Goal: Check status: Check status

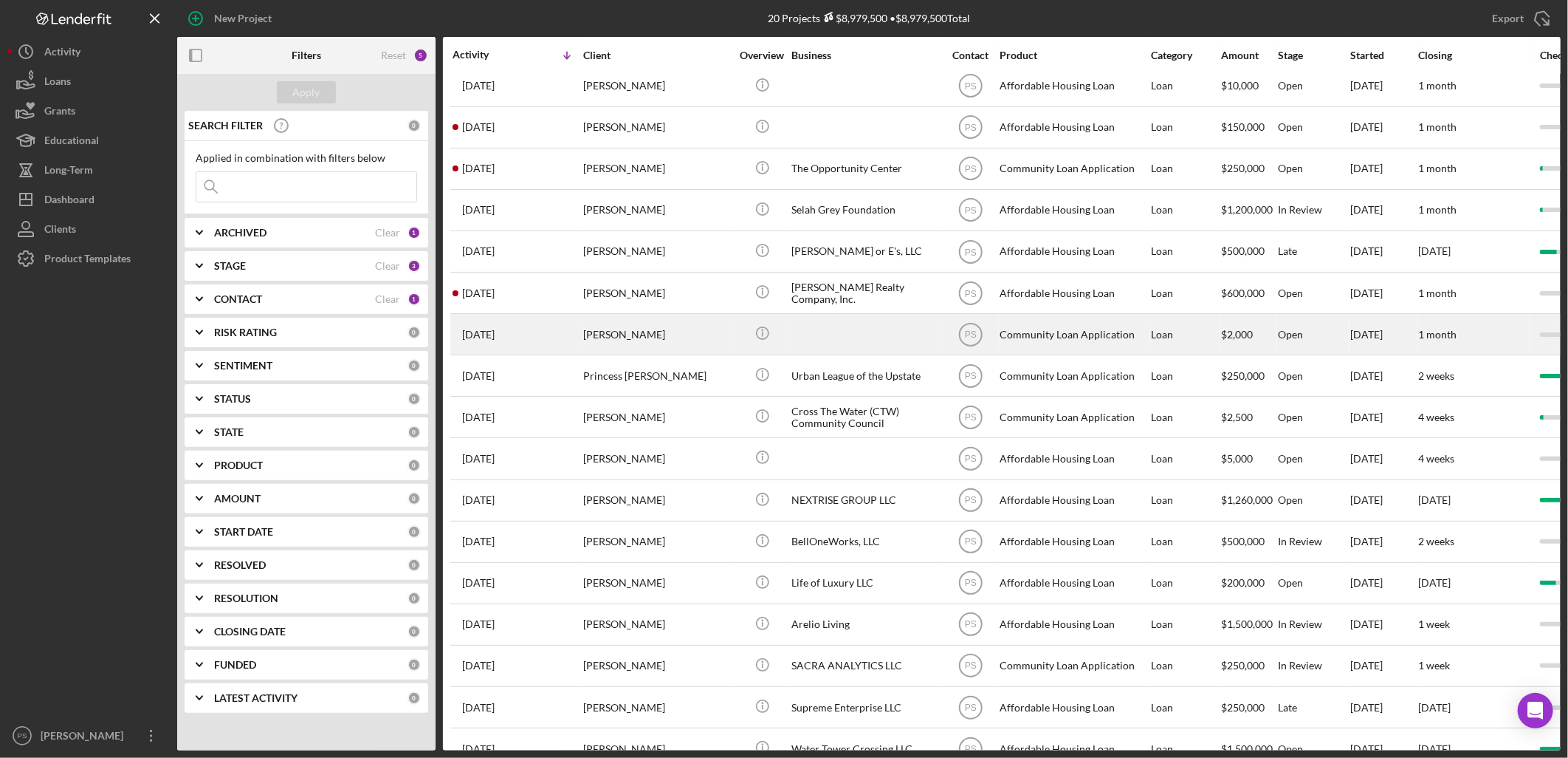
scroll to position [185, 0]
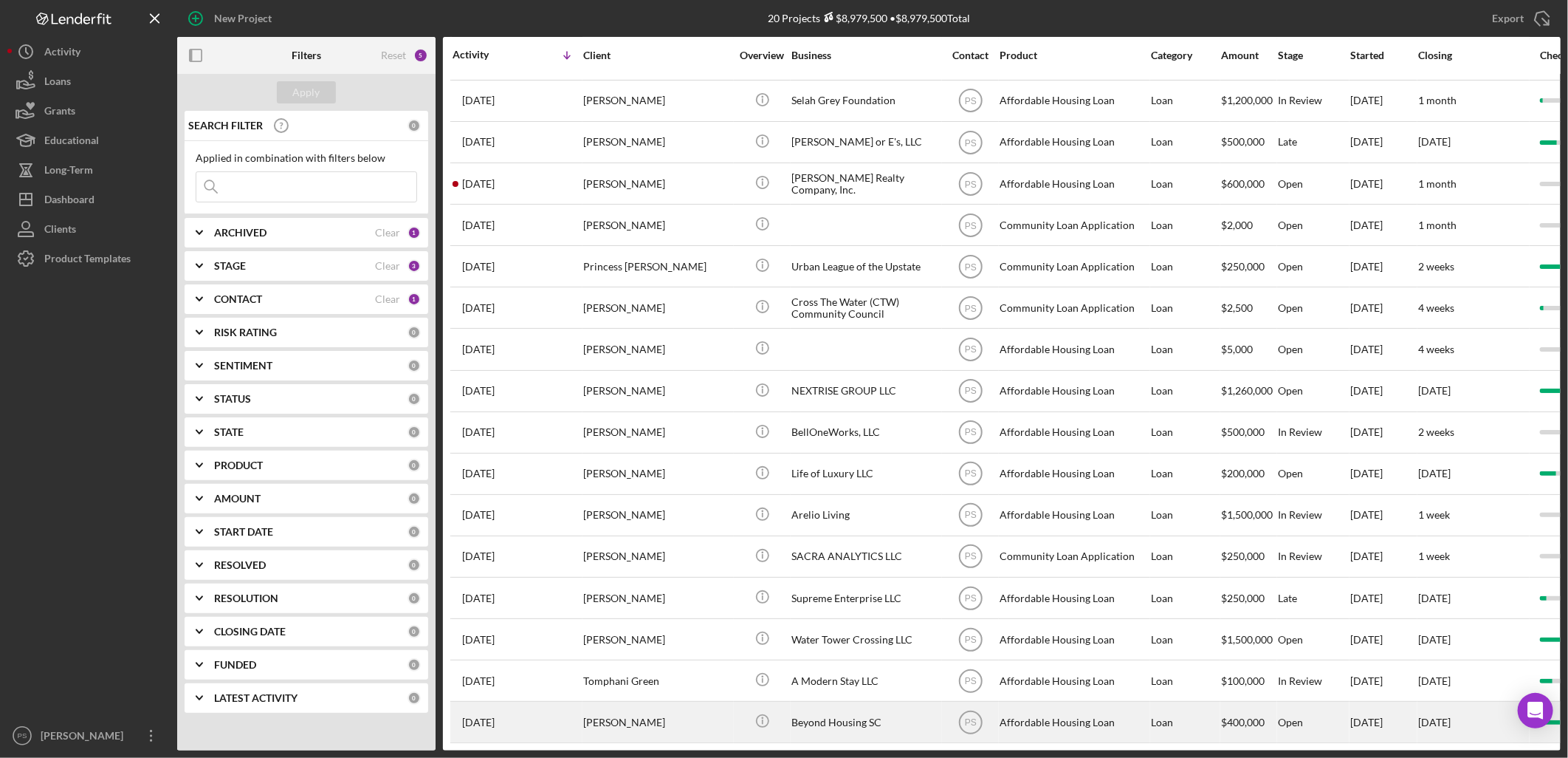
click at [807, 703] on div "Beyond Housing SC" at bounding box center [865, 722] width 148 height 39
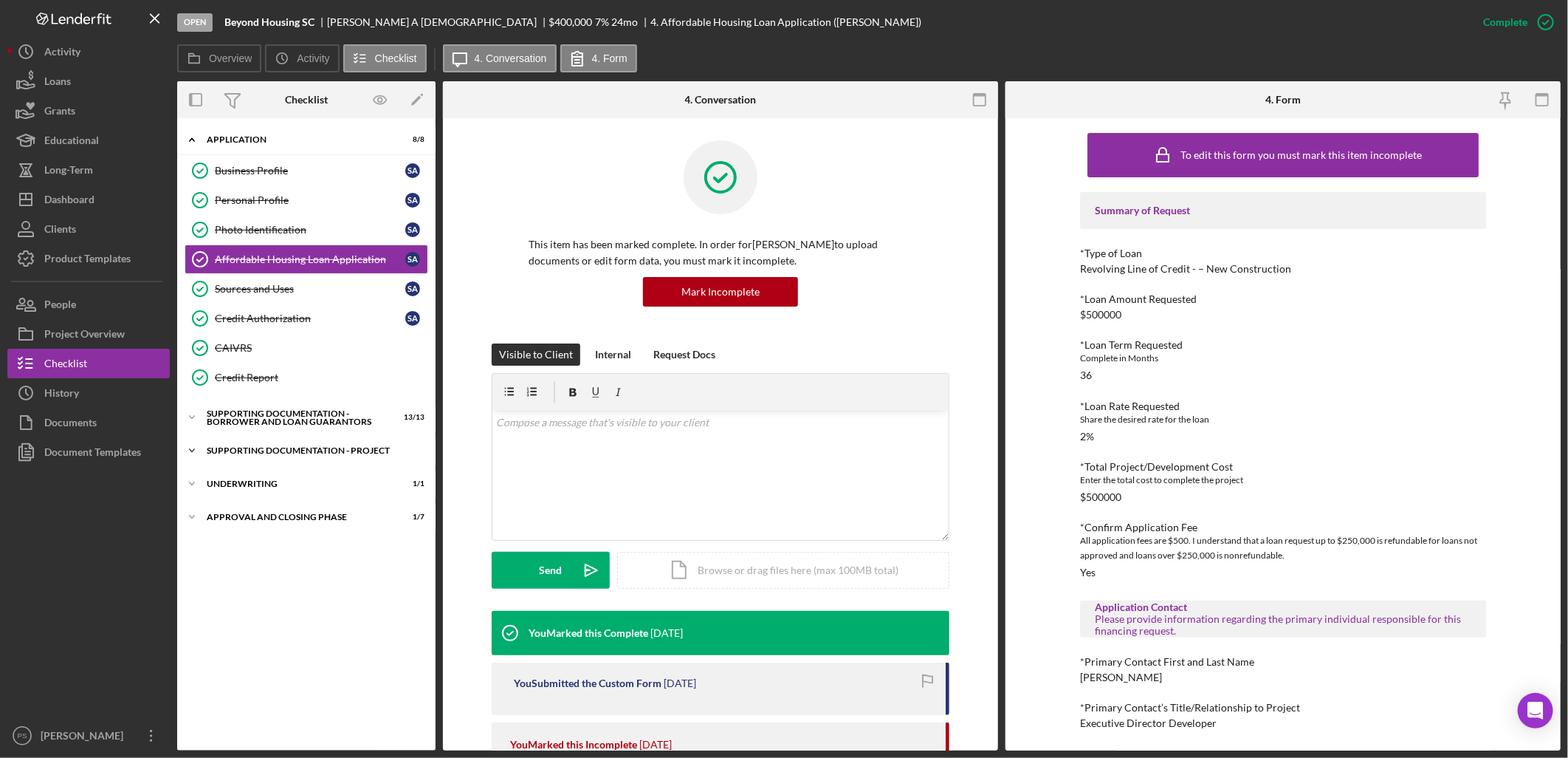
click at [195, 449] on icon "Icon/Expander" at bounding box center [191, 451] width 30 height 30
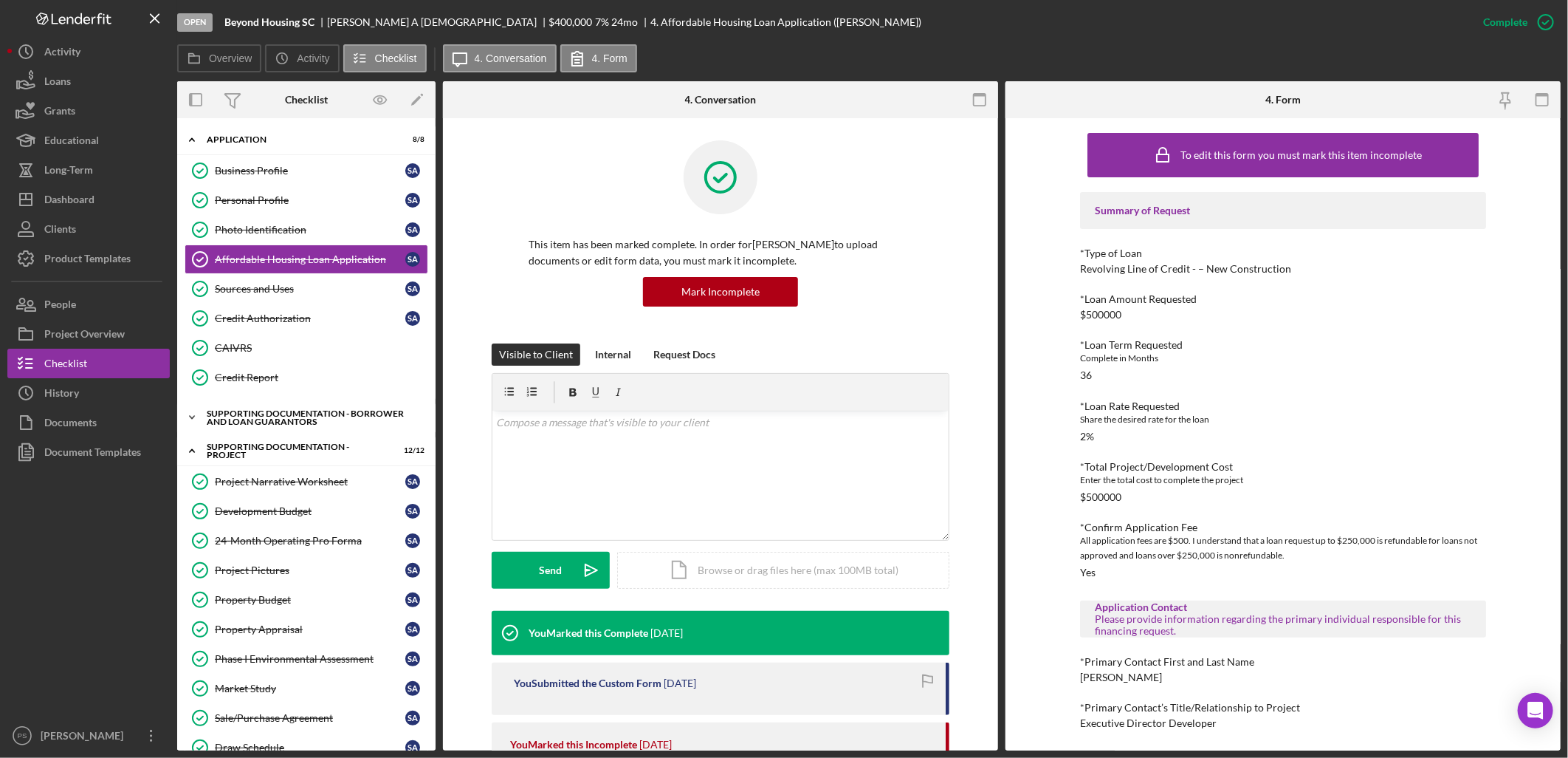
click at [195, 415] on icon "Icon/Expander" at bounding box center [191, 417] width 30 height 30
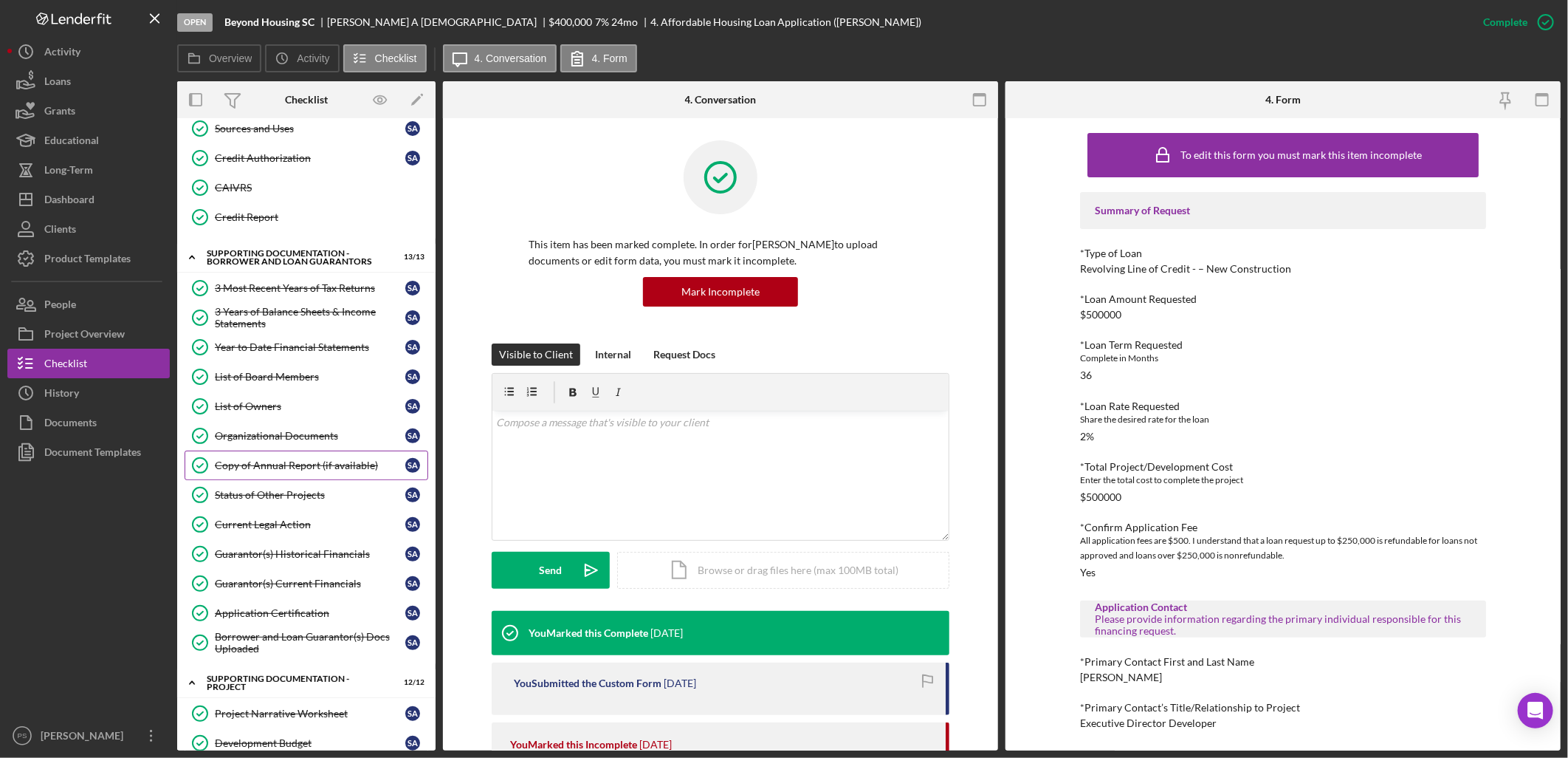
scroll to position [273, 0]
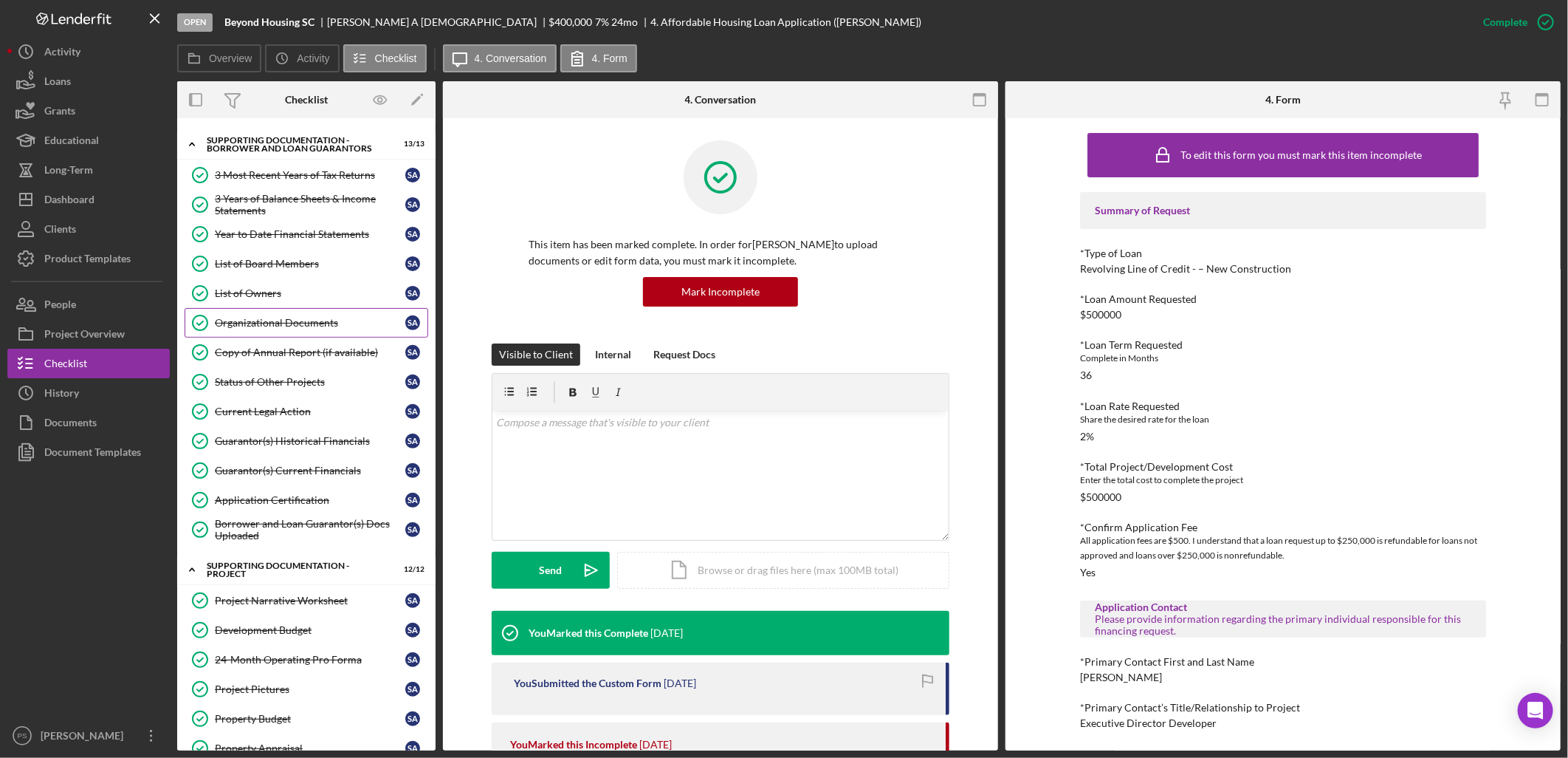
click at [312, 320] on div "Organizational Documents" at bounding box center [310, 323] width 191 height 12
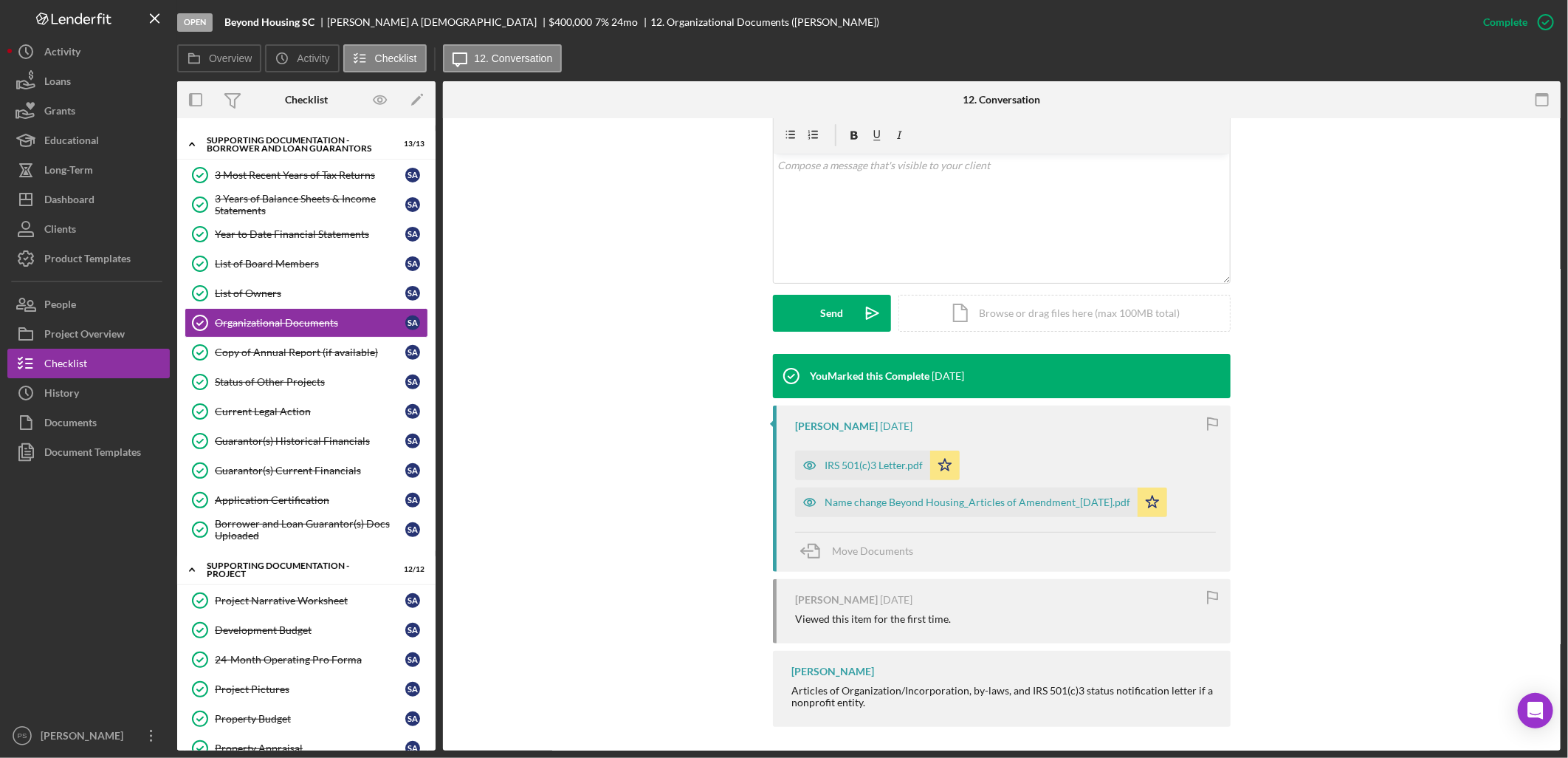
scroll to position [263, 0]
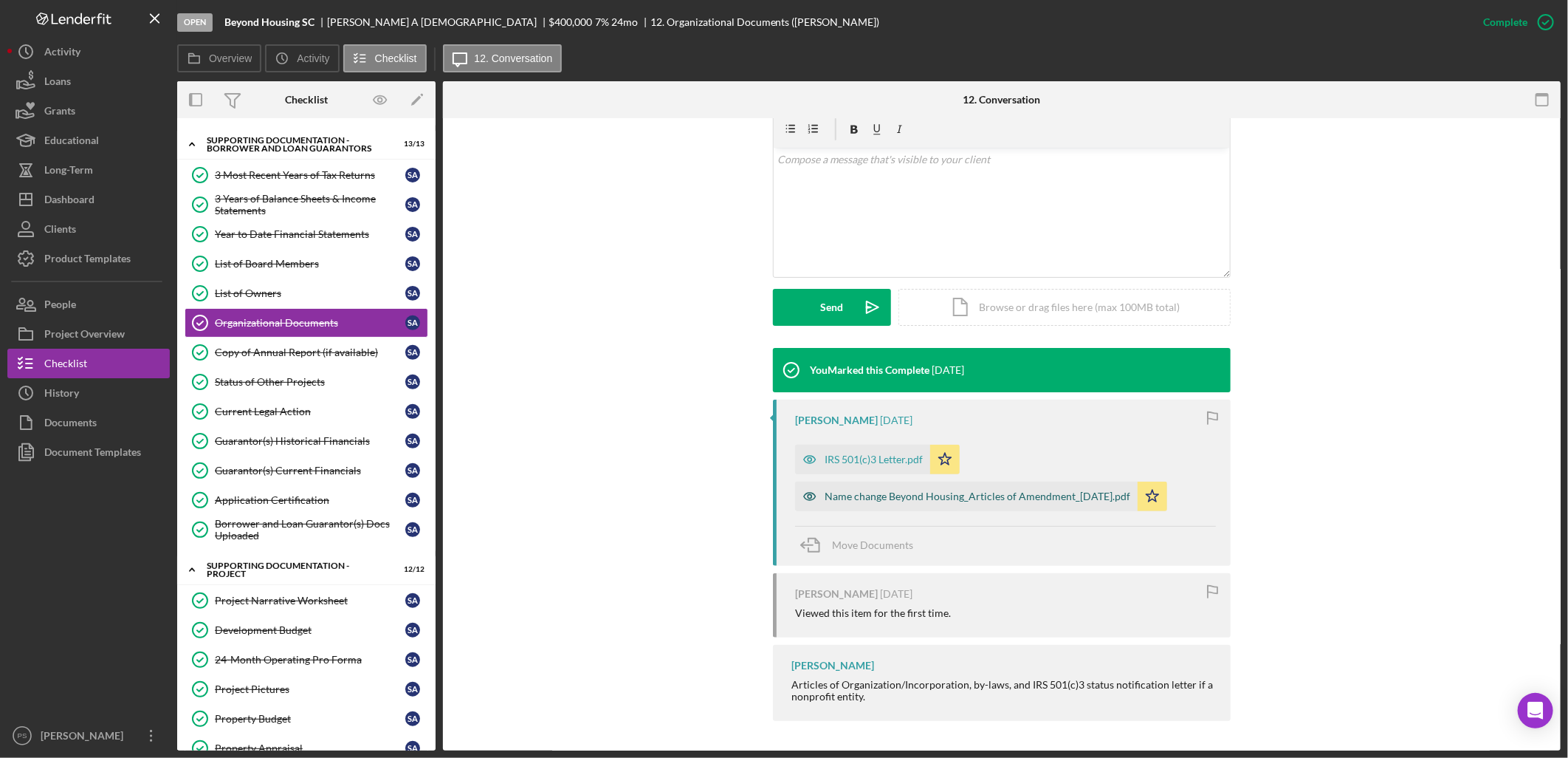
click at [960, 493] on div "Name change Beyond Housing_Articles of Amendment_[DATE].pdf" at bounding box center [978, 497] width 306 height 12
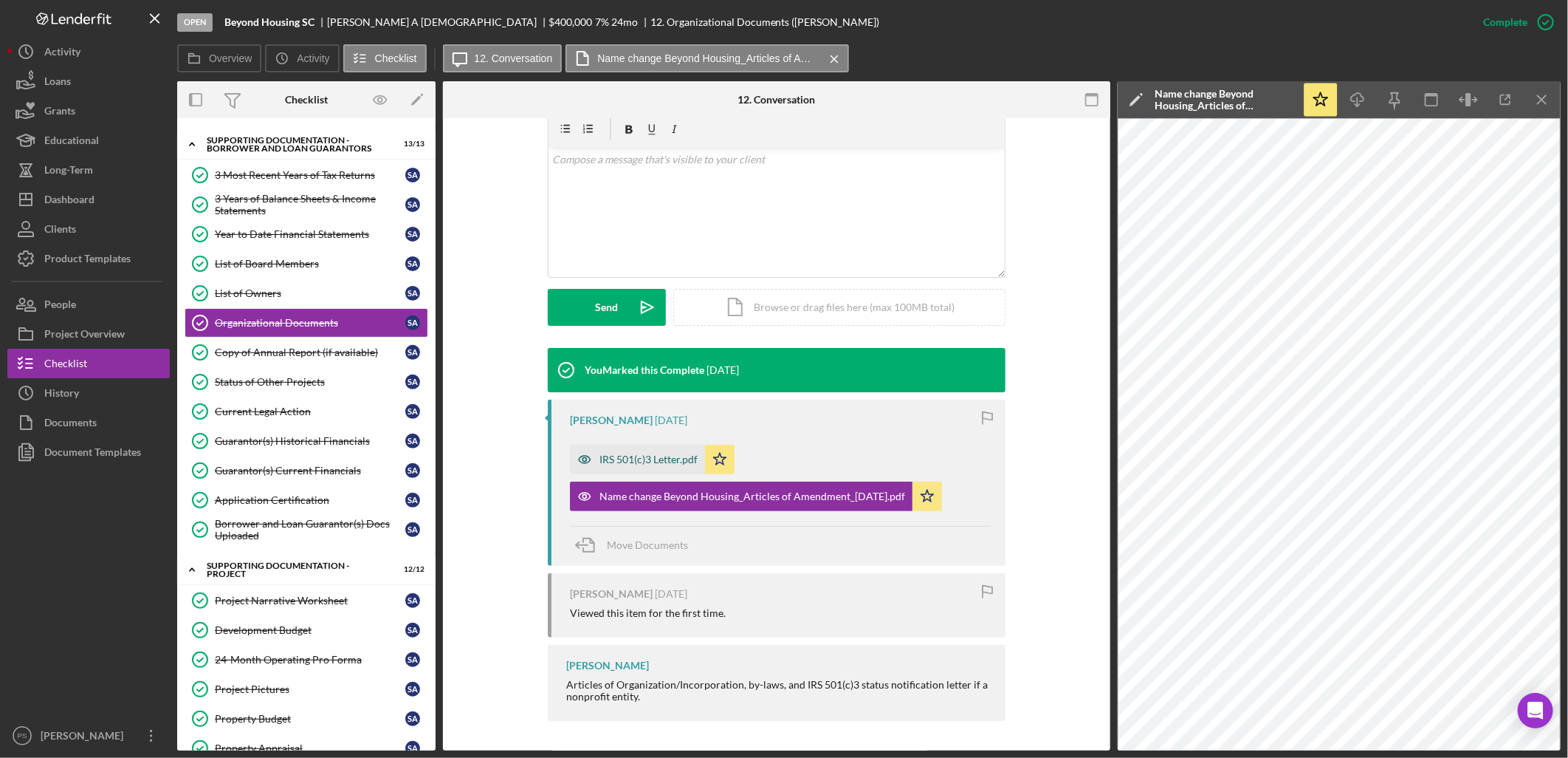
click at [678, 448] on div "IRS 501(c)3 Letter.pdf" at bounding box center [637, 459] width 135 height 30
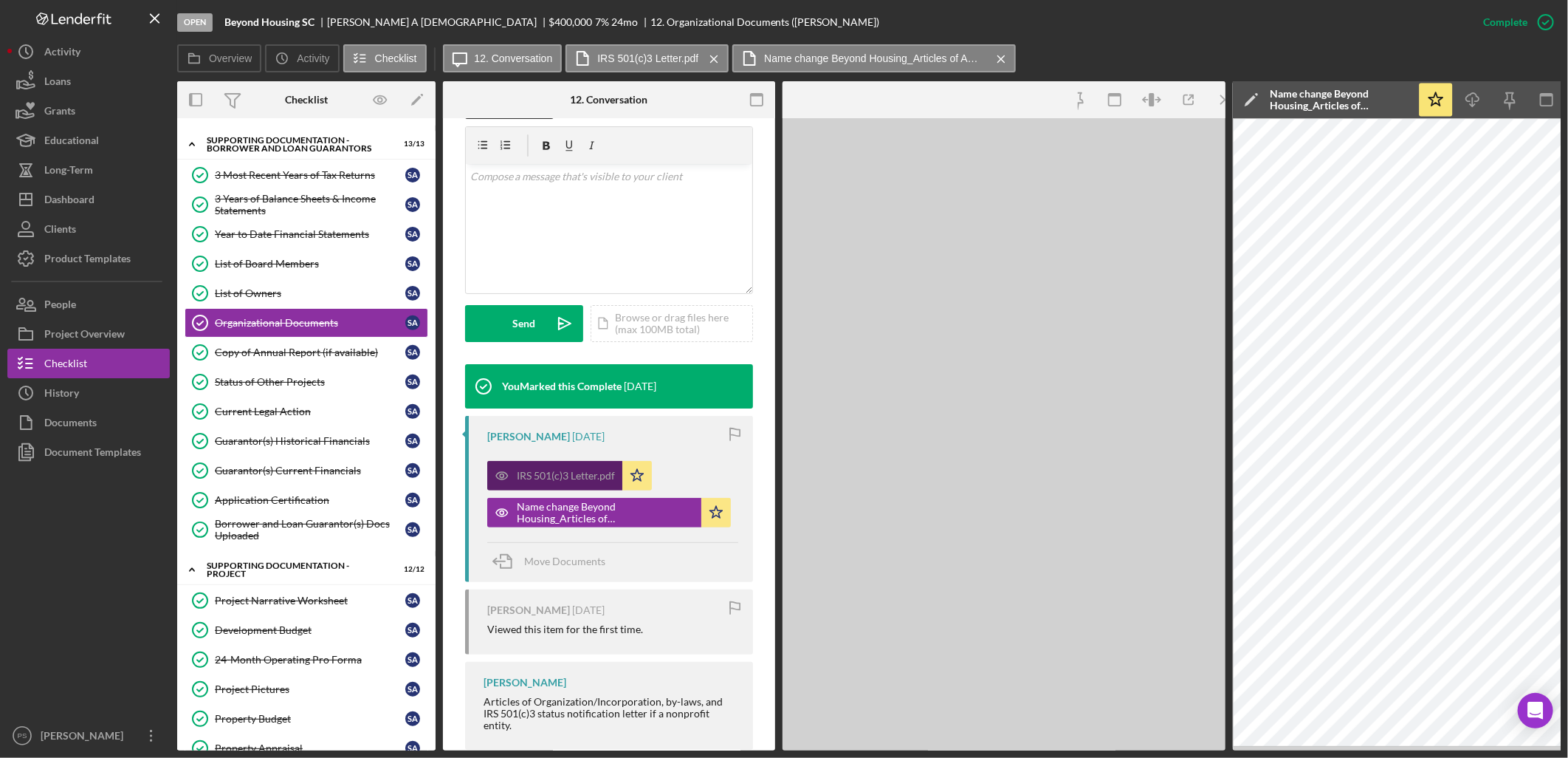
scroll to position [279, 0]
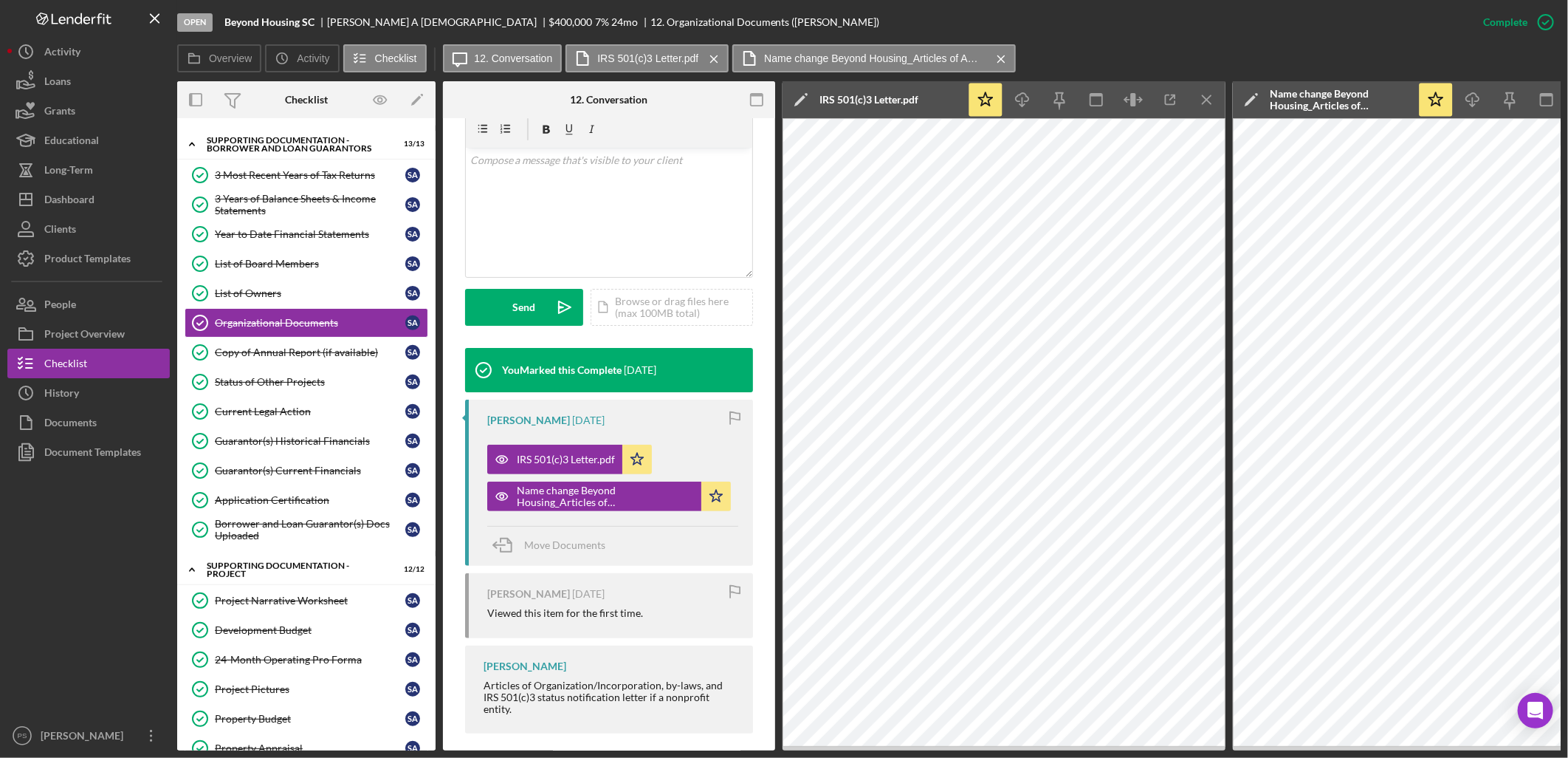
click at [1198, 86] on icon "Icon/Menu Close" at bounding box center [1208, 100] width 33 height 33
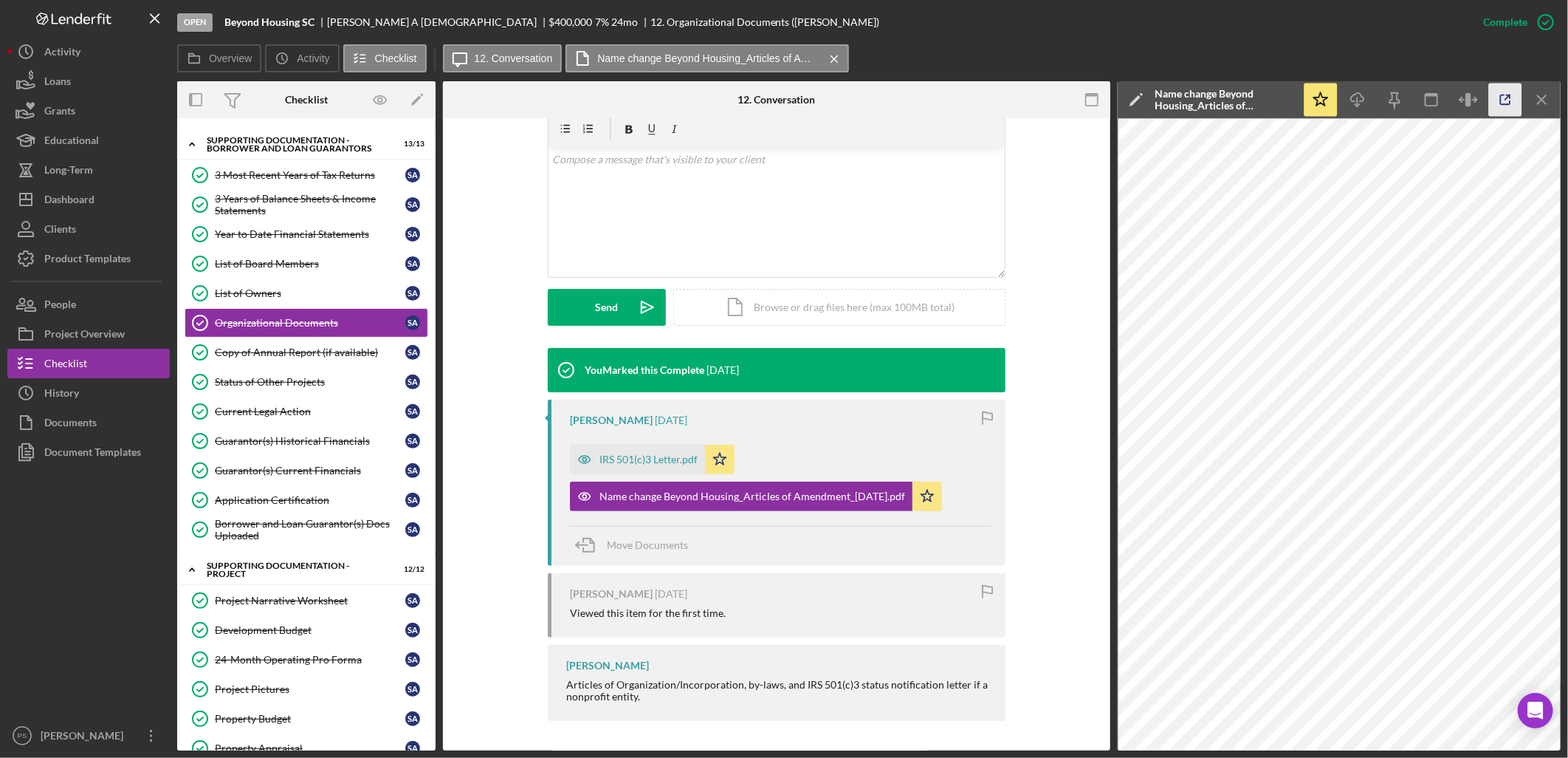
click at [1511, 96] on icon "button" at bounding box center [1506, 100] width 33 height 33
click at [1355, 94] on icon "button" at bounding box center [1358, 97] width 13 height 8
click at [277, 321] on div "Organizational Documents" at bounding box center [310, 323] width 191 height 12
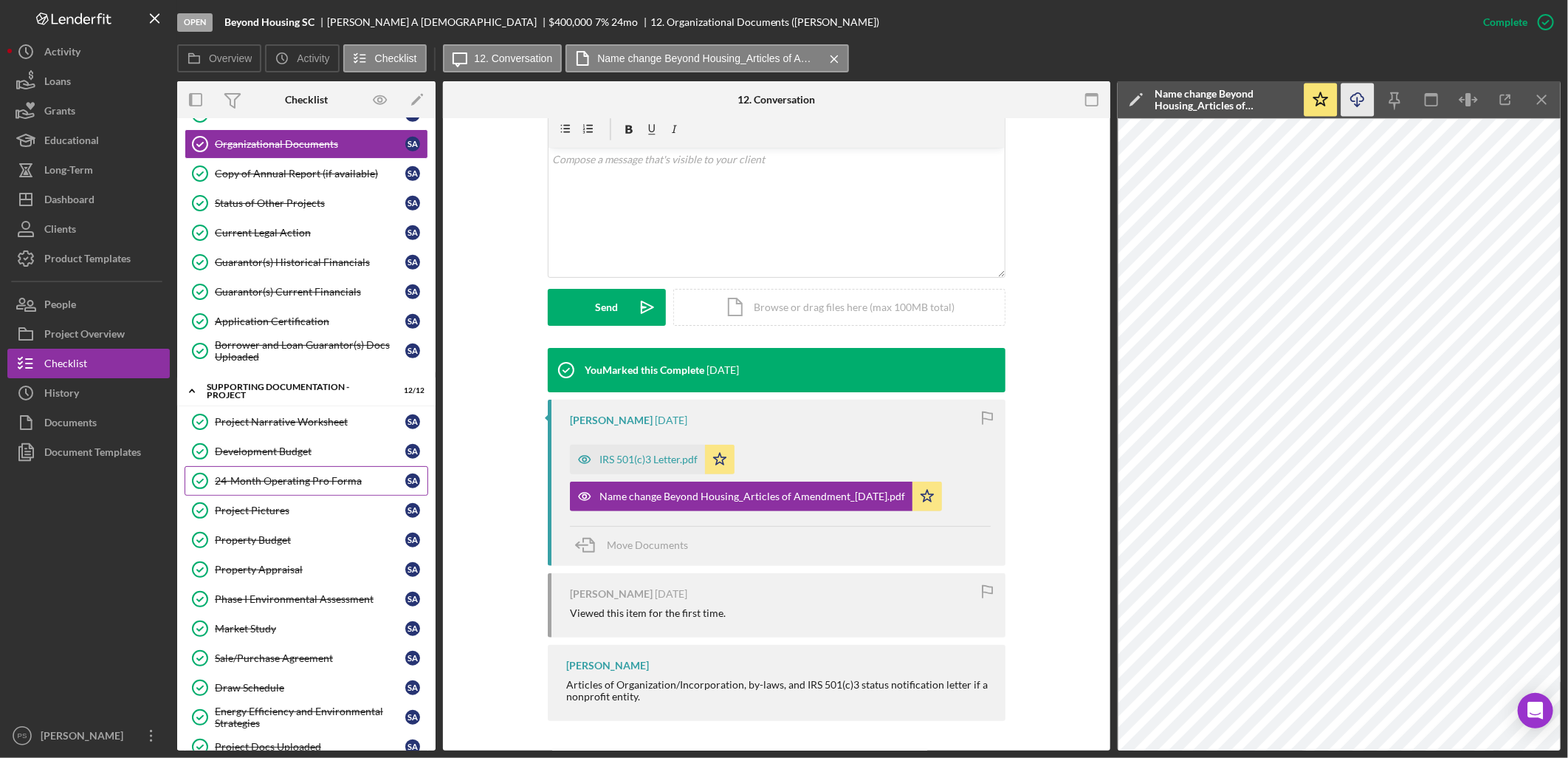
scroll to position [492, 0]
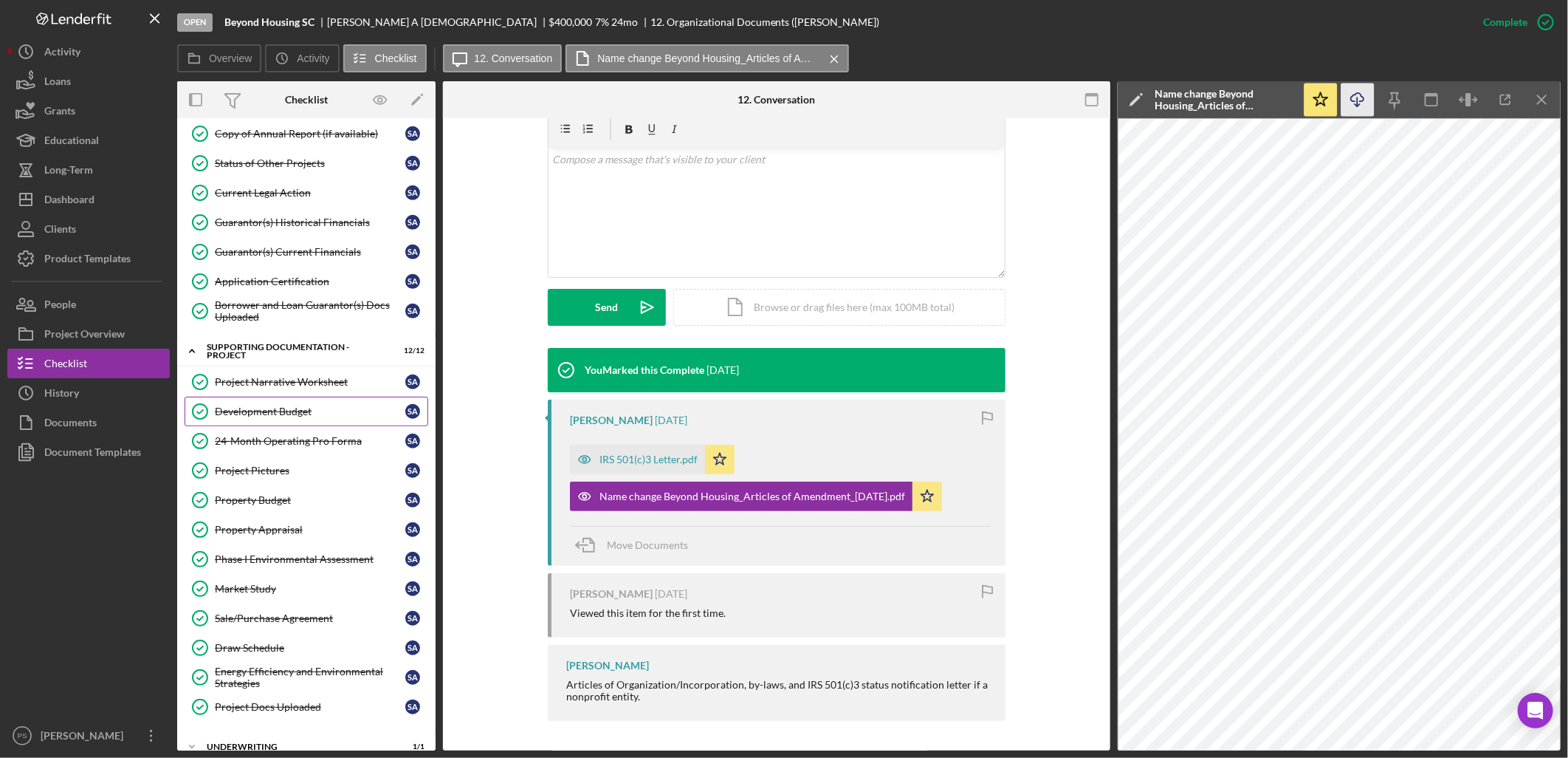
click at [328, 411] on div "Development Budget" at bounding box center [310, 412] width 191 height 12
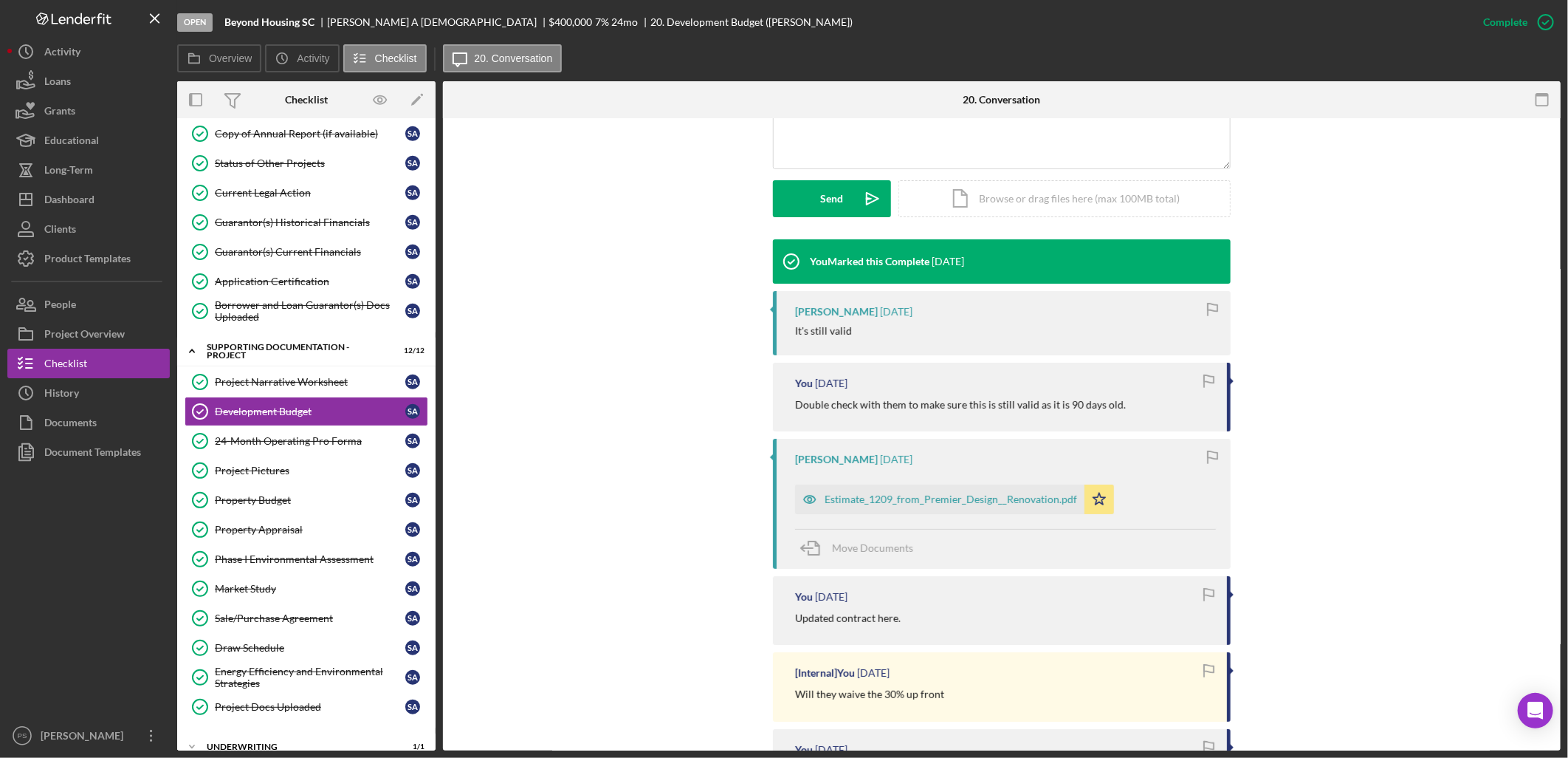
scroll to position [382, 0]
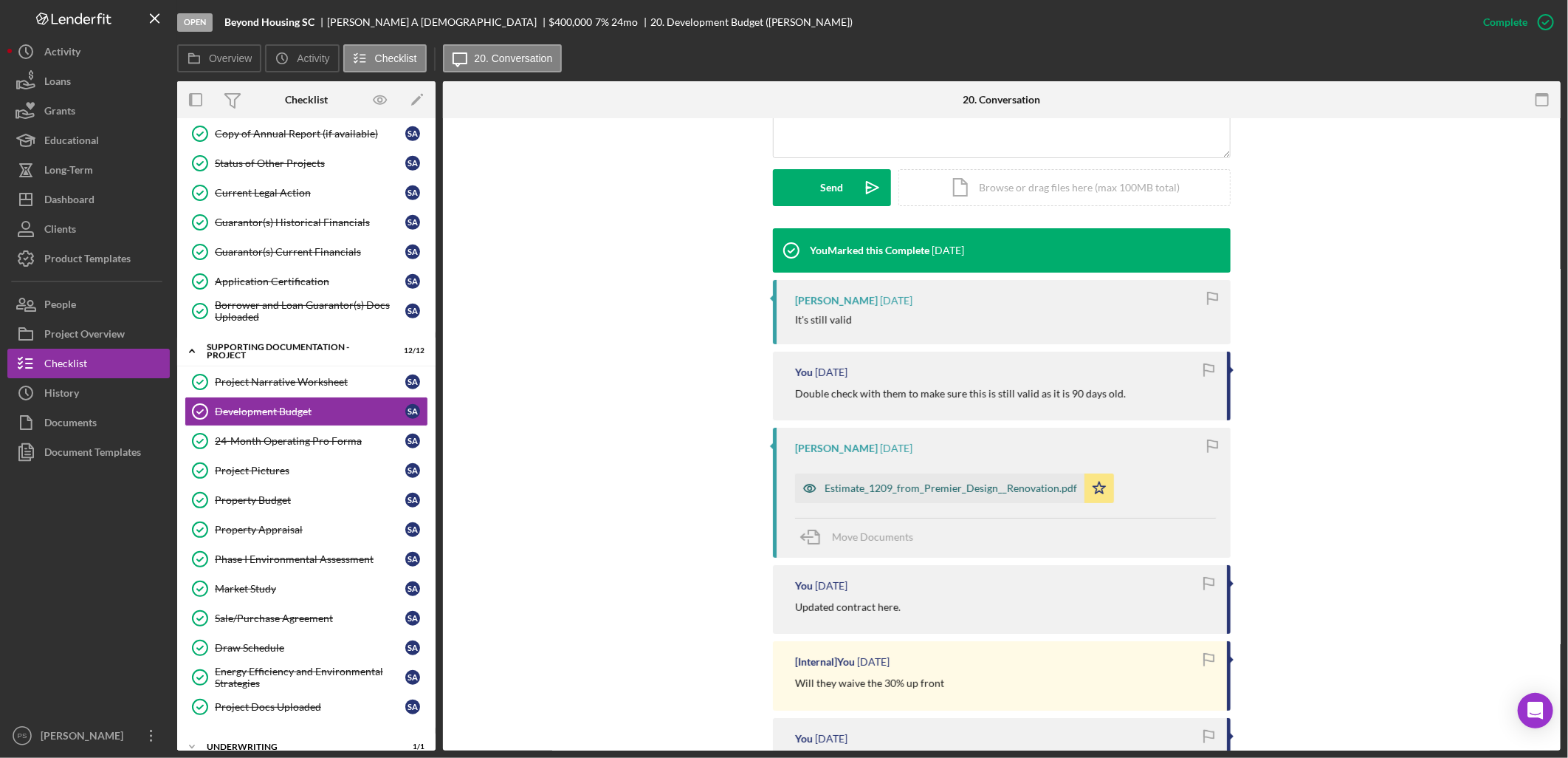
click at [954, 480] on div "Estimate_1209_from_Premier_Design__Renovation.pdf" at bounding box center [940, 488] width 289 height 30
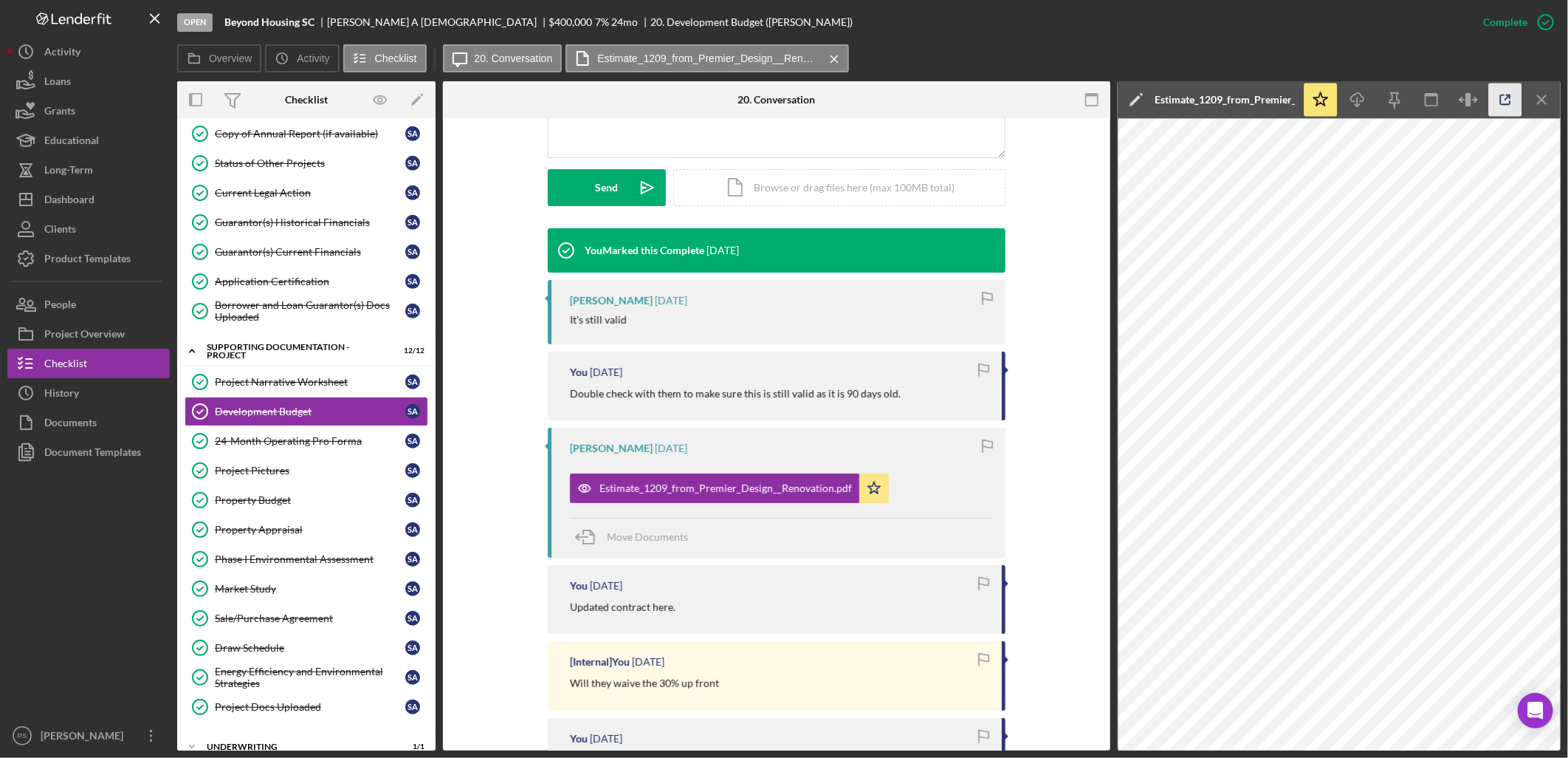
click at [1512, 98] on icon "button" at bounding box center [1506, 100] width 33 height 33
